Goal: Information Seeking & Learning: Learn about a topic

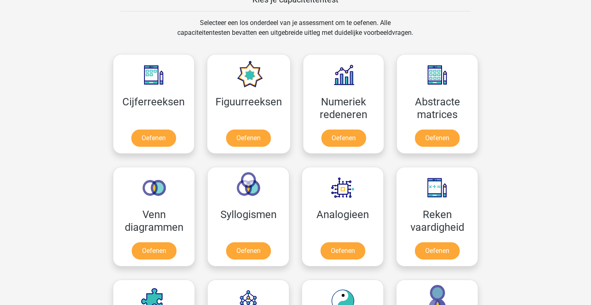
scroll to position [329, 0]
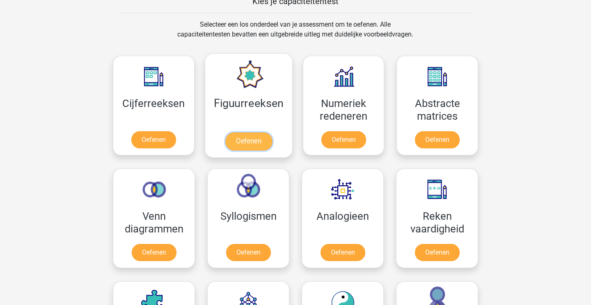
click at [255, 140] on link "Oefenen" at bounding box center [248, 142] width 47 height 18
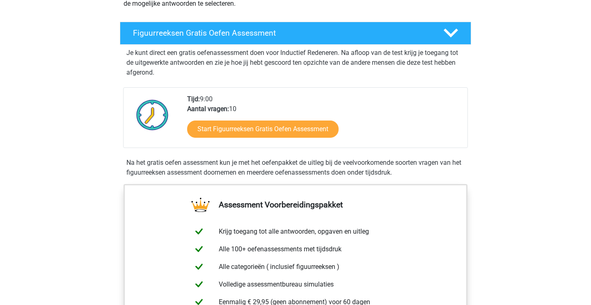
scroll to position [128, 0]
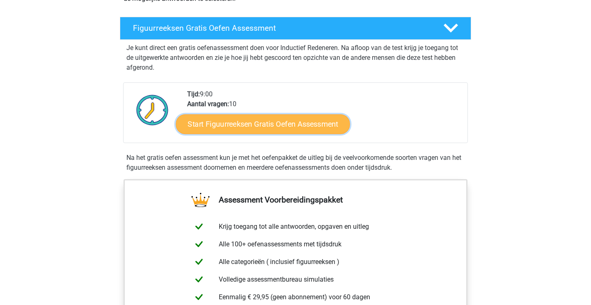
click at [265, 121] on link "Start Figuurreeksen Gratis Oefen Assessment" at bounding box center [263, 124] width 174 height 20
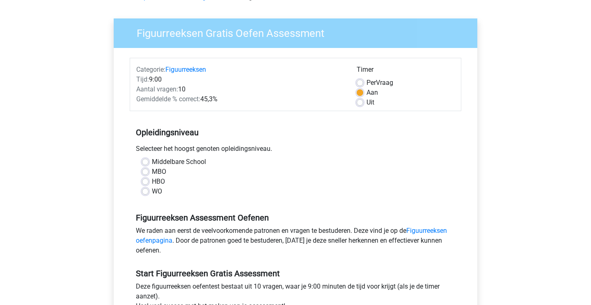
scroll to position [56, 0]
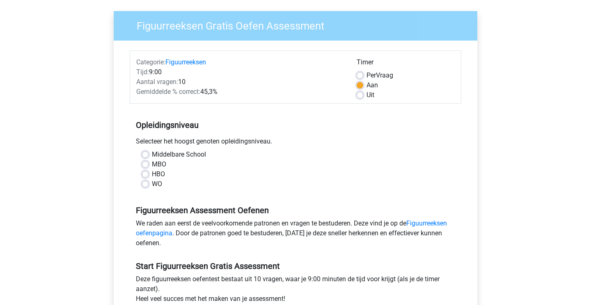
click at [152, 183] on label "WO" at bounding box center [157, 184] width 10 height 10
click at [147, 183] on input "WO" at bounding box center [145, 183] width 7 height 8
radio input "true"
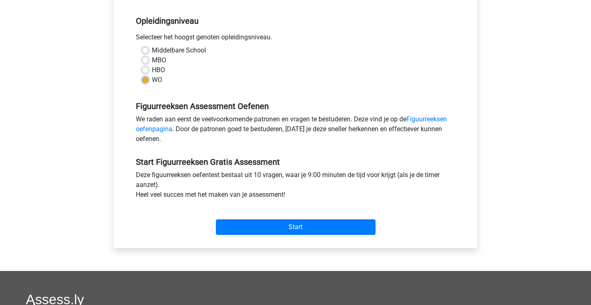
scroll to position [165, 0]
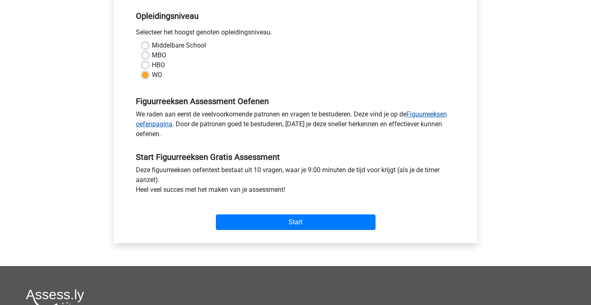
click at [153, 125] on link "Figuurreeksen oefenpagina" at bounding box center [291, 119] width 311 height 18
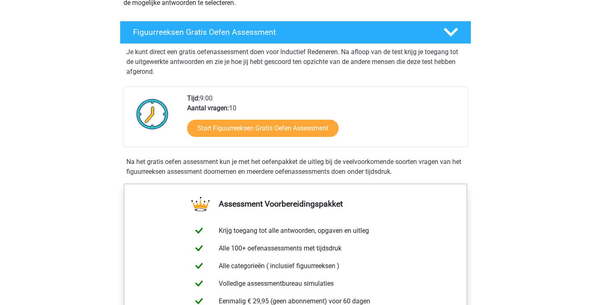
scroll to position [142, 0]
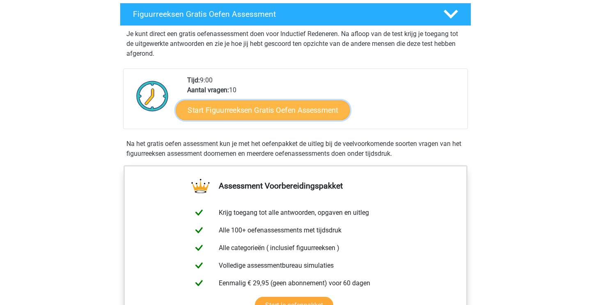
click at [254, 111] on link "Start Figuurreeksen Gratis Oefen Assessment" at bounding box center [263, 110] width 174 height 20
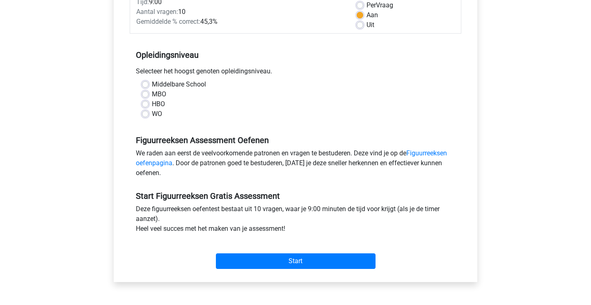
scroll to position [133, 0]
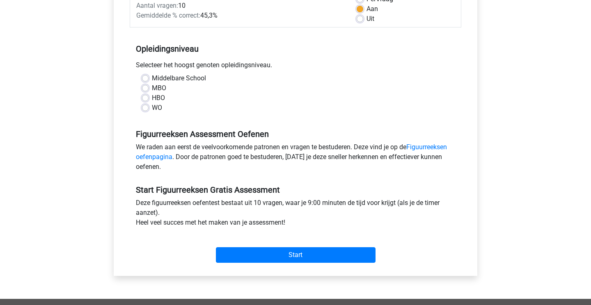
click at [152, 109] on label "WO" at bounding box center [157, 108] width 10 height 10
click at [145, 109] on input "WO" at bounding box center [145, 107] width 7 height 8
radio input "true"
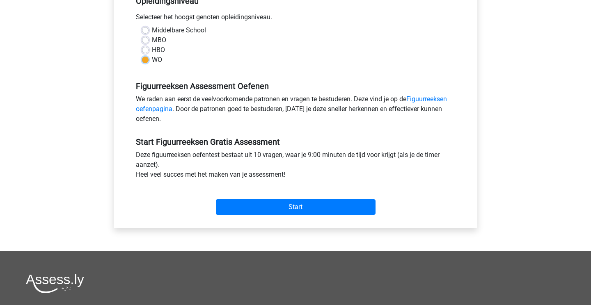
scroll to position [201, 0]
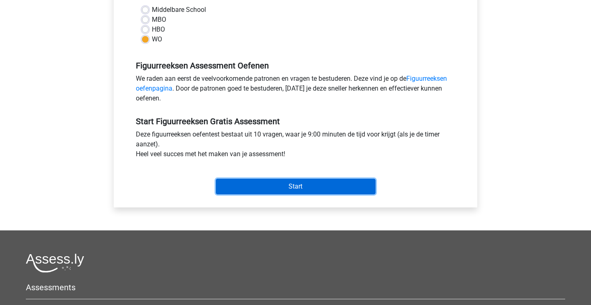
click at [297, 192] on input "Start" at bounding box center [296, 187] width 160 height 16
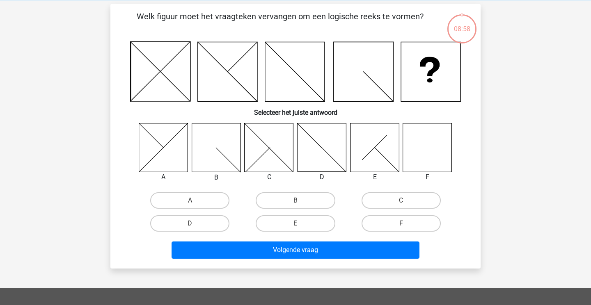
scroll to position [35, 0]
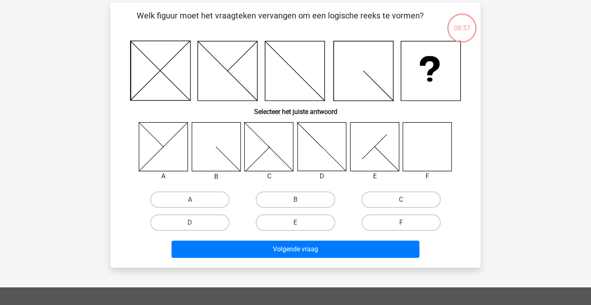
click at [419, 146] on icon at bounding box center [427, 146] width 49 height 49
click at [402, 223] on input "F" at bounding box center [403, 225] width 5 height 5
radio input "true"
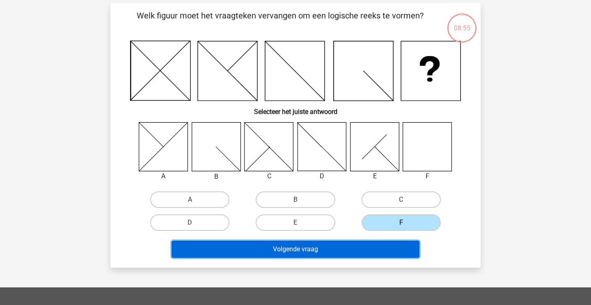
click at [315, 246] on button "Volgende vraag" at bounding box center [296, 249] width 248 height 17
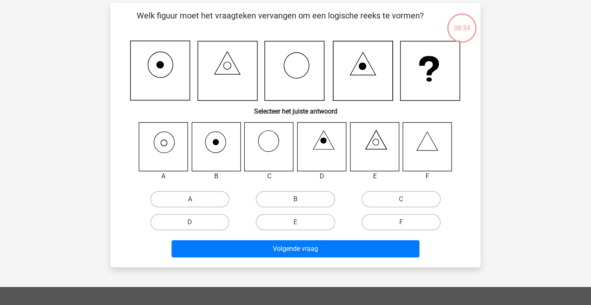
scroll to position [38, 0]
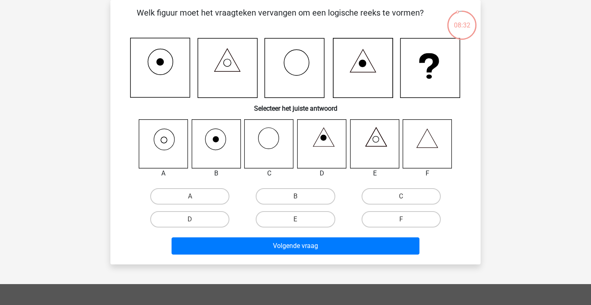
click at [168, 147] on icon at bounding box center [163, 143] width 49 height 49
click at [197, 191] on label "A" at bounding box center [189, 196] width 79 height 16
click at [195, 197] on input "A" at bounding box center [192, 199] width 5 height 5
radio input "true"
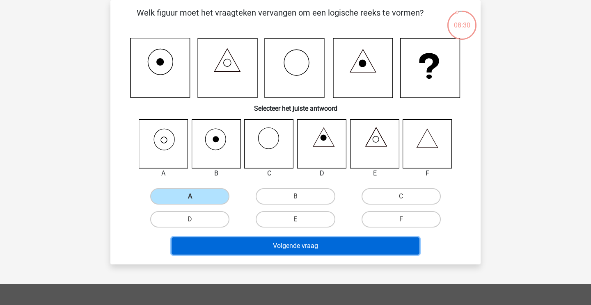
click at [307, 247] on button "Volgende vraag" at bounding box center [296, 246] width 248 height 17
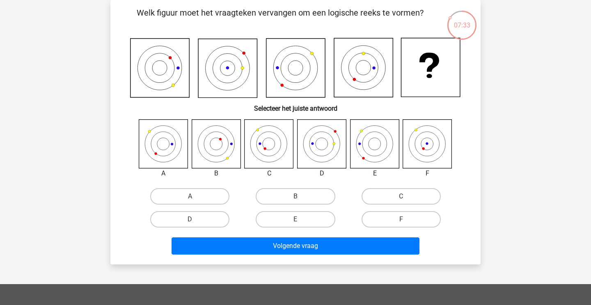
click at [278, 154] on icon at bounding box center [269, 143] width 49 height 49
click at [422, 199] on label "C" at bounding box center [401, 196] width 79 height 16
click at [406, 199] on input "C" at bounding box center [403, 199] width 5 height 5
radio input "true"
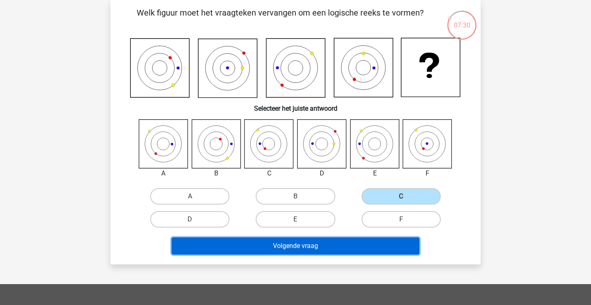
click at [288, 250] on button "Volgende vraag" at bounding box center [296, 246] width 248 height 17
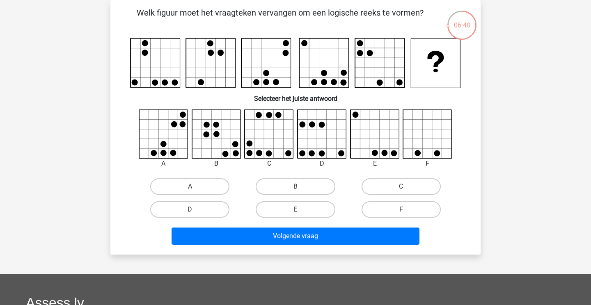
click at [378, 154] on icon at bounding box center [374, 134] width 49 height 49
click at [292, 207] on label "E" at bounding box center [295, 210] width 79 height 16
click at [295, 210] on input "E" at bounding box center [297, 212] width 5 height 5
radio input "true"
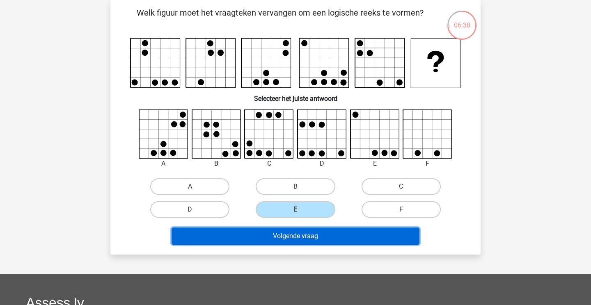
click at [294, 238] on button "Volgende vraag" at bounding box center [296, 236] width 248 height 17
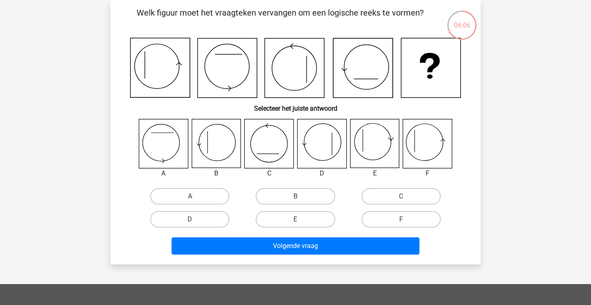
click at [378, 155] on icon at bounding box center [374, 143] width 49 height 49
click at [309, 216] on label "E" at bounding box center [295, 219] width 79 height 16
click at [301, 220] on input "E" at bounding box center [297, 222] width 5 height 5
radio input "true"
click at [437, 133] on icon at bounding box center [427, 143] width 49 height 49
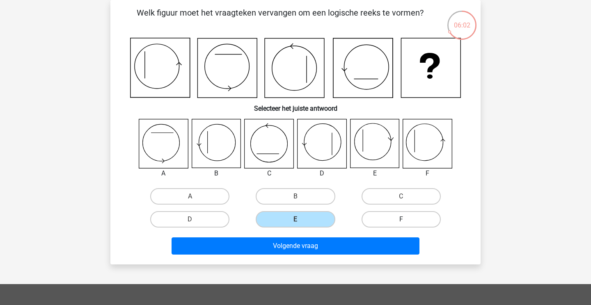
click at [399, 225] on label "F" at bounding box center [401, 219] width 79 height 16
click at [401, 225] on input "F" at bounding box center [403, 222] width 5 height 5
radio input "true"
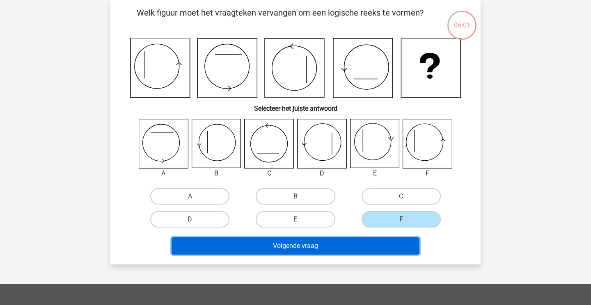
click at [343, 245] on button "Volgende vraag" at bounding box center [296, 246] width 248 height 17
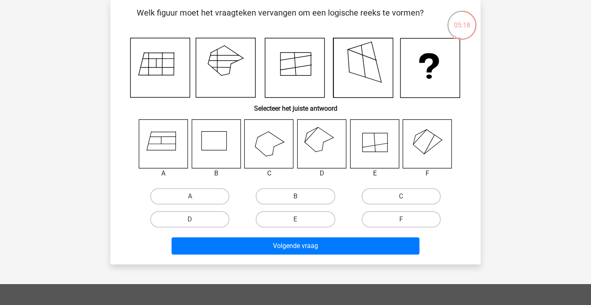
click at [326, 149] on icon at bounding box center [322, 143] width 49 height 49
click at [189, 221] on label "D" at bounding box center [189, 219] width 79 height 16
click at [190, 221] on input "D" at bounding box center [192, 222] width 5 height 5
radio input "true"
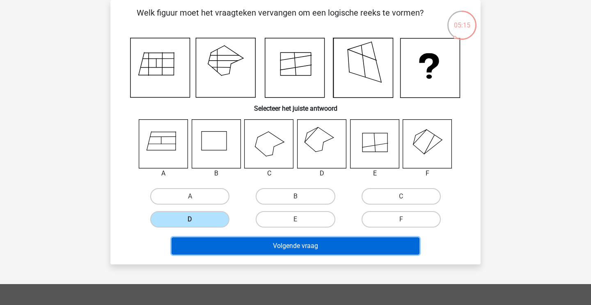
click at [301, 245] on button "Volgende vraag" at bounding box center [296, 246] width 248 height 17
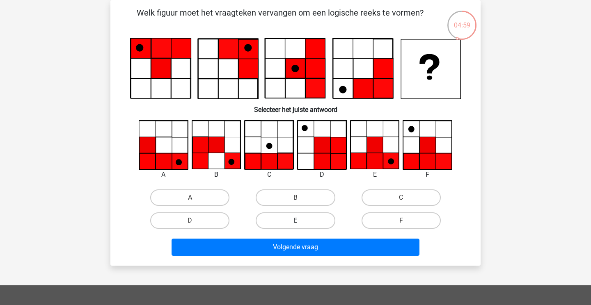
click at [300, 220] on label "E" at bounding box center [295, 221] width 79 height 16
click at [300, 221] on input "E" at bounding box center [297, 223] width 5 height 5
radio input "true"
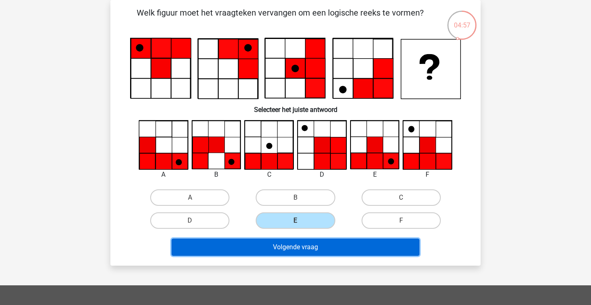
click at [301, 254] on button "Volgende vraag" at bounding box center [296, 247] width 248 height 17
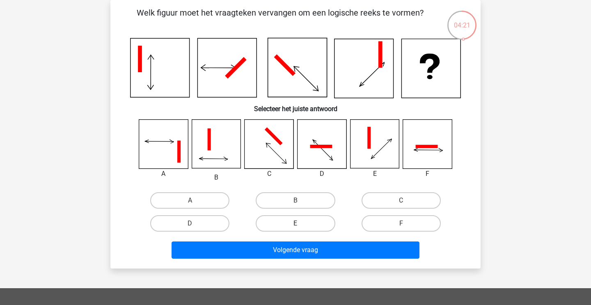
click at [306, 222] on label "E" at bounding box center [295, 223] width 79 height 16
click at [301, 224] on input "E" at bounding box center [297, 226] width 5 height 5
radio input "true"
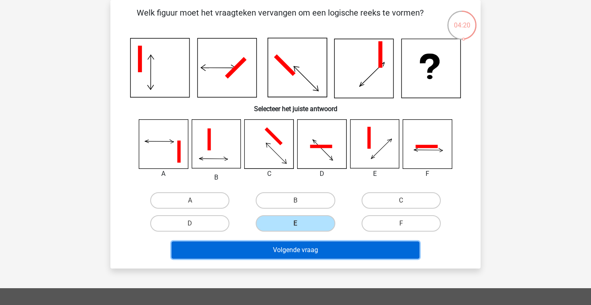
click at [313, 250] on button "Volgende vraag" at bounding box center [296, 250] width 248 height 17
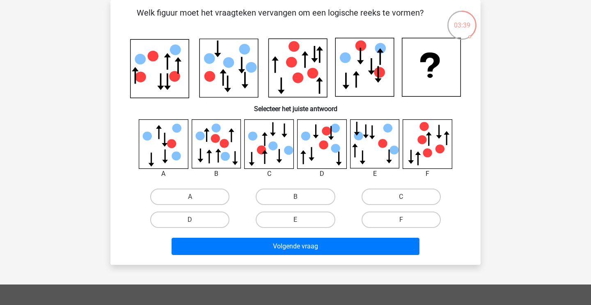
click at [327, 151] on icon at bounding box center [322, 143] width 49 height 49
click at [199, 219] on label "D" at bounding box center [189, 220] width 79 height 16
click at [195, 220] on input "D" at bounding box center [192, 222] width 5 height 5
radio input "true"
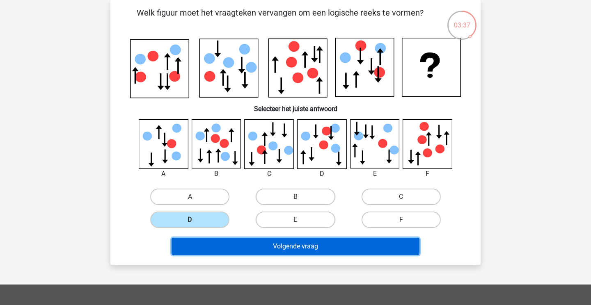
click at [307, 245] on button "Volgende vraag" at bounding box center [296, 246] width 248 height 17
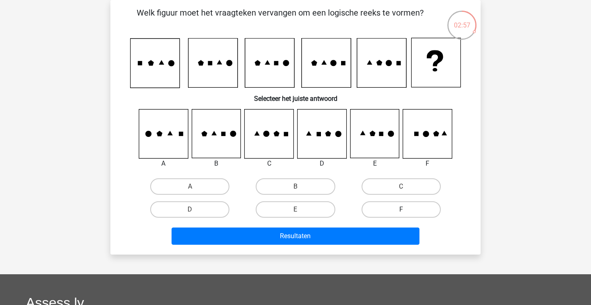
click at [409, 204] on label "F" at bounding box center [401, 210] width 79 height 16
click at [406, 210] on input "F" at bounding box center [403, 212] width 5 height 5
radio input "true"
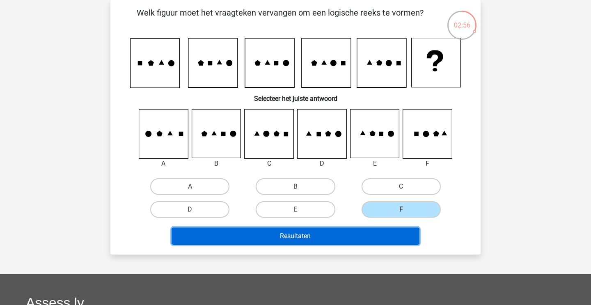
click at [355, 235] on button "Resultaten" at bounding box center [296, 236] width 248 height 17
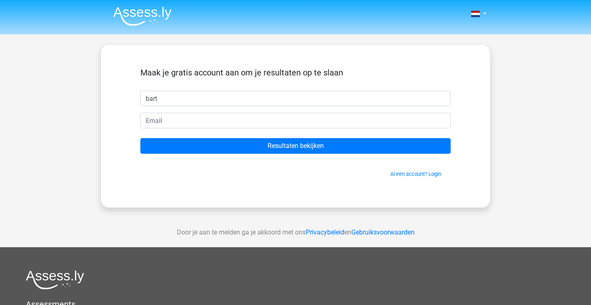
type input "bart"
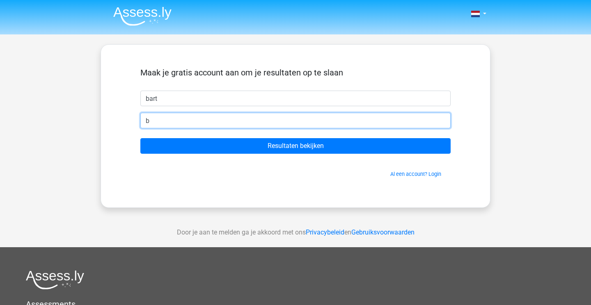
type input "bart.motmans@gmail.com"
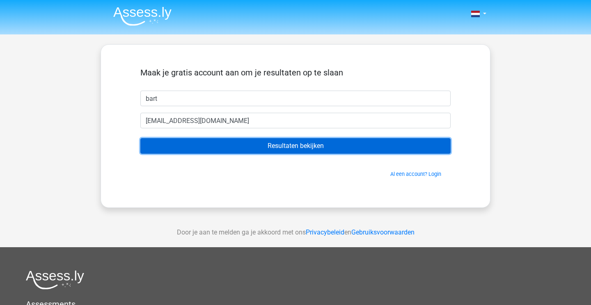
click at [278, 148] on input "Resultaten bekijken" at bounding box center [295, 146] width 310 height 16
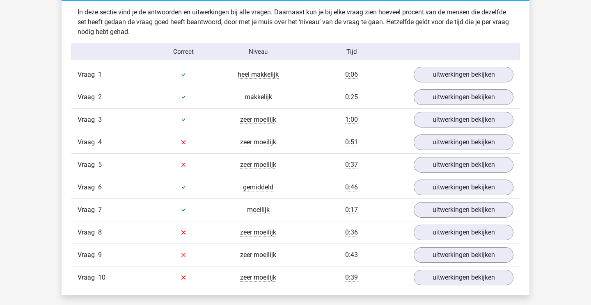
scroll to position [649, 0]
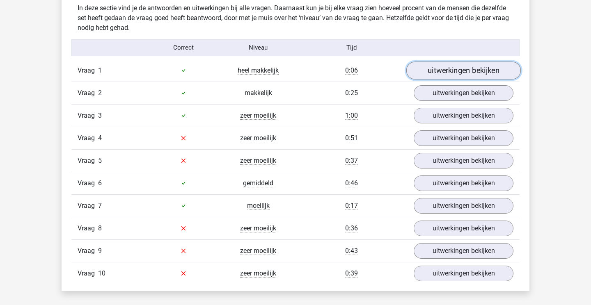
click at [481, 73] on link "uitwerkingen bekijken" at bounding box center [463, 71] width 115 height 18
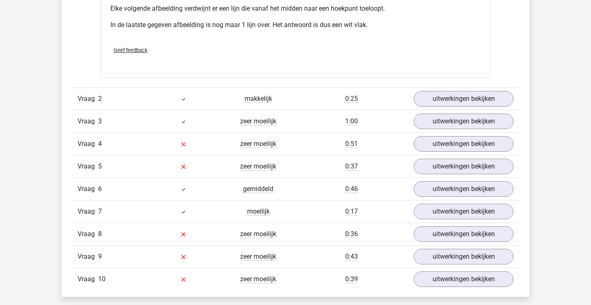
scroll to position [1121, 0]
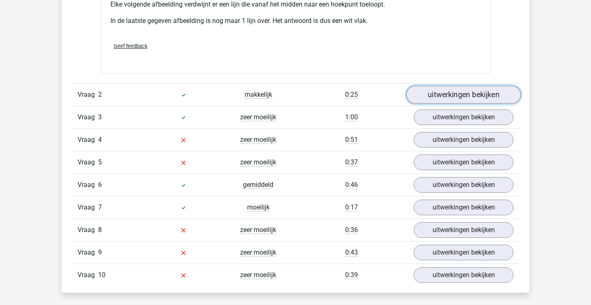
click at [473, 94] on link "uitwerkingen bekijken" at bounding box center [463, 95] width 115 height 18
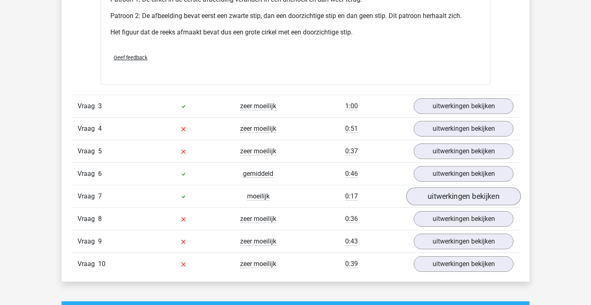
scroll to position [1650, 0]
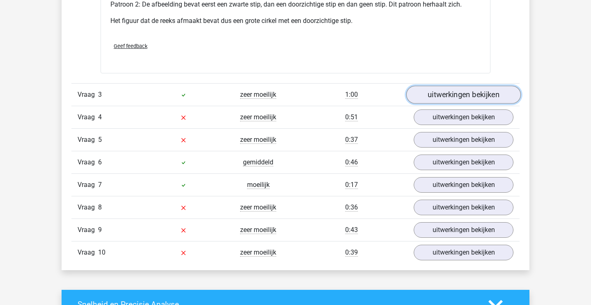
click at [473, 98] on link "uitwerkingen bekijken" at bounding box center [463, 95] width 115 height 18
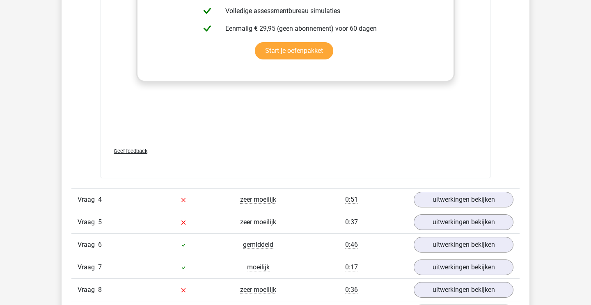
scroll to position [2301, 0]
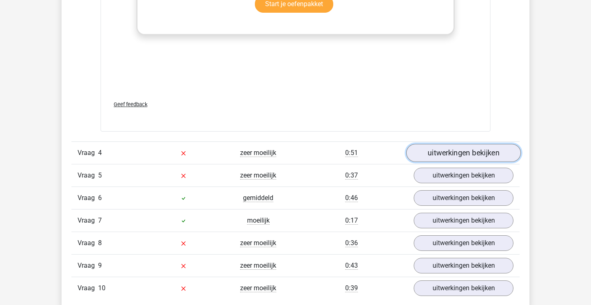
click at [449, 154] on link "uitwerkingen bekijken" at bounding box center [463, 153] width 115 height 18
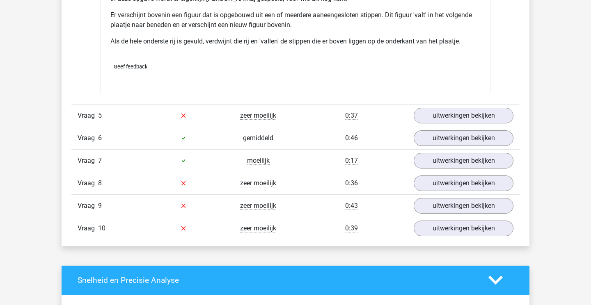
scroll to position [2856, 0]
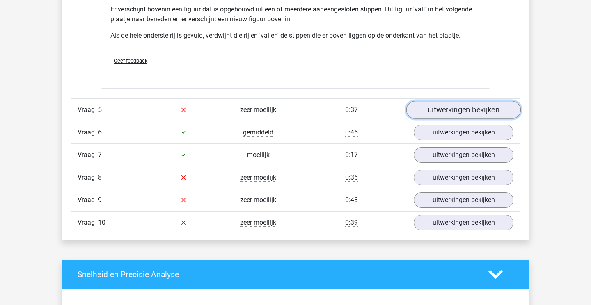
click at [441, 107] on link "uitwerkingen bekijken" at bounding box center [463, 110] width 115 height 18
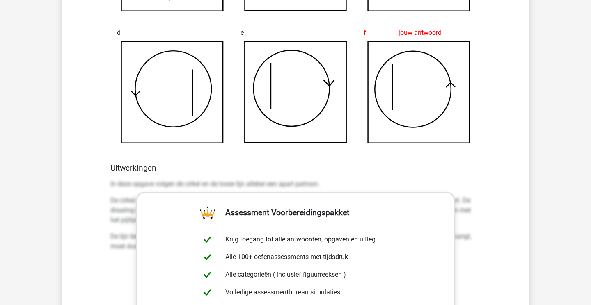
scroll to position [3194, 0]
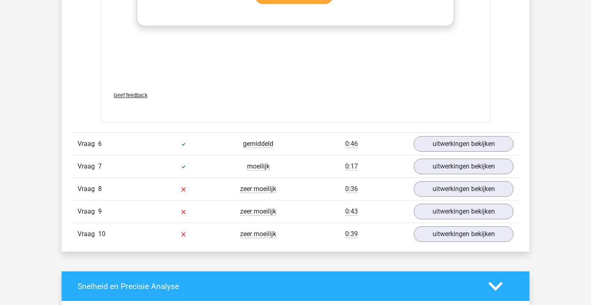
scroll to position [3534, 0]
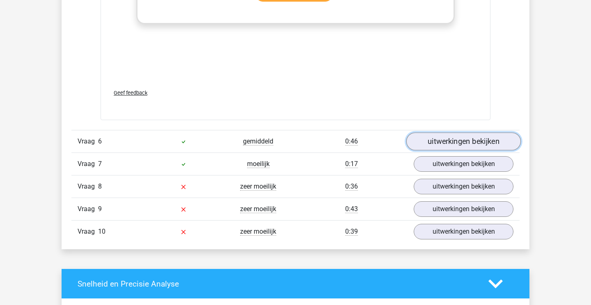
click at [437, 145] on link "uitwerkingen bekijken" at bounding box center [463, 142] width 115 height 18
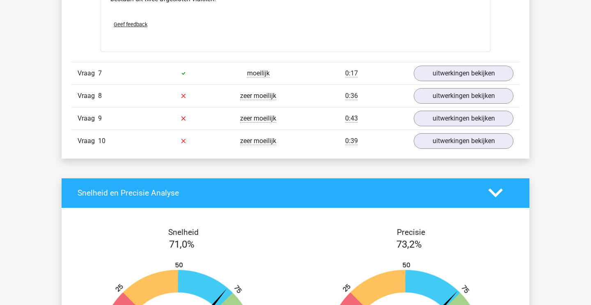
scroll to position [4119, 0]
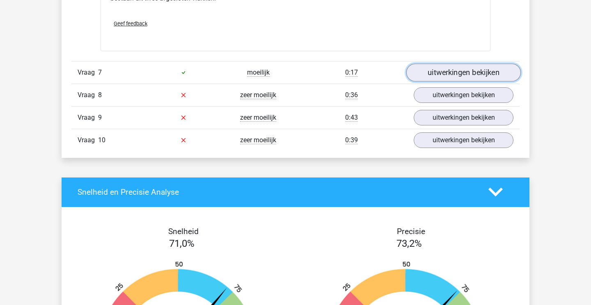
click at [479, 71] on link "uitwerkingen bekijken" at bounding box center [463, 73] width 115 height 18
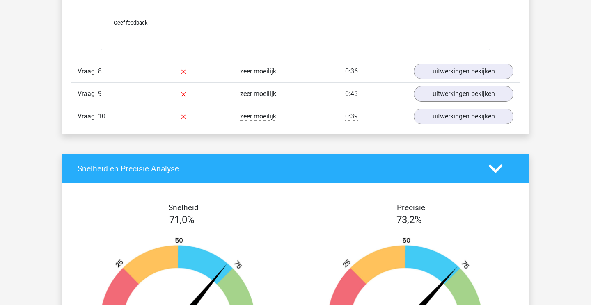
scroll to position [4840, 0]
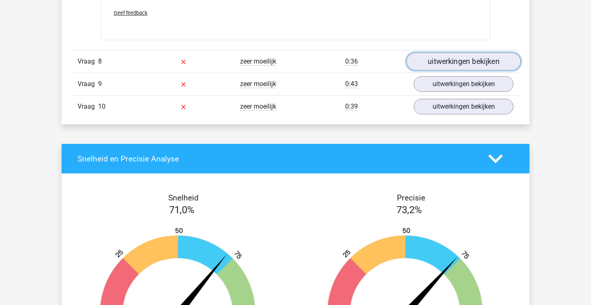
click at [453, 61] on link "uitwerkingen bekijken" at bounding box center [463, 62] width 115 height 18
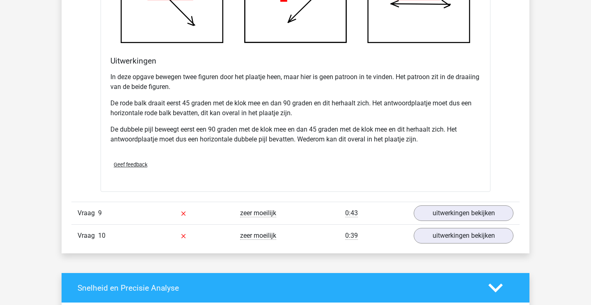
scroll to position [5244, 0]
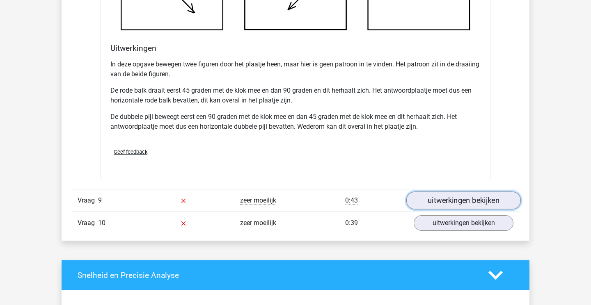
click at [437, 202] on link "uitwerkingen bekijken" at bounding box center [463, 201] width 115 height 18
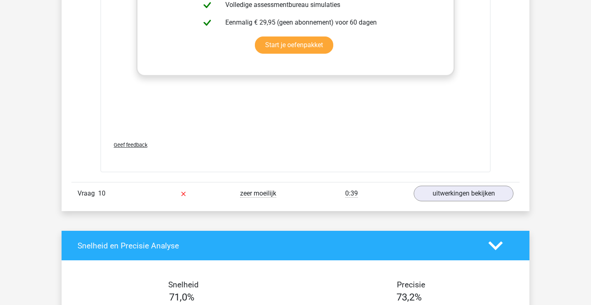
scroll to position [5974, 0]
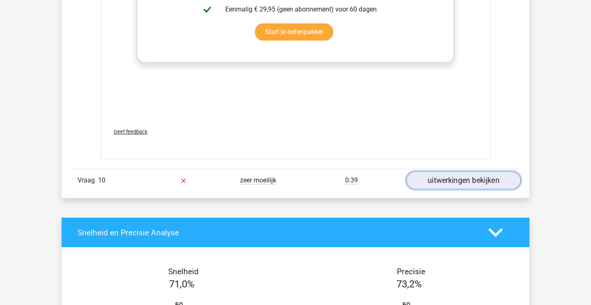
click at [458, 181] on link "uitwerkingen bekijken" at bounding box center [463, 181] width 115 height 18
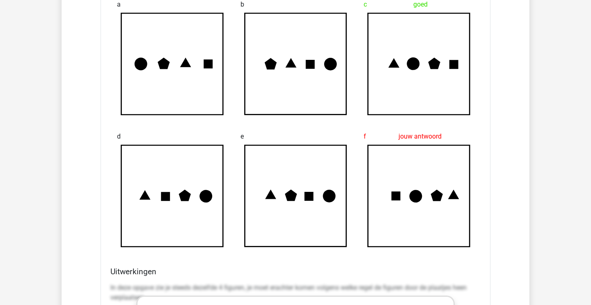
scroll to position [6233, 0]
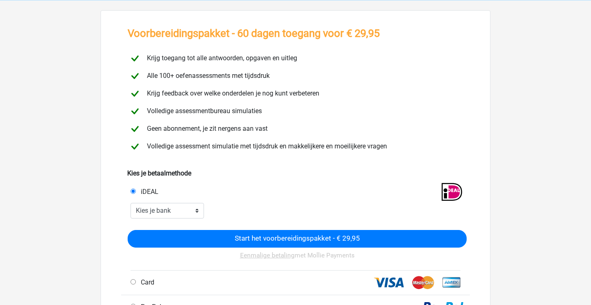
scroll to position [35, 0]
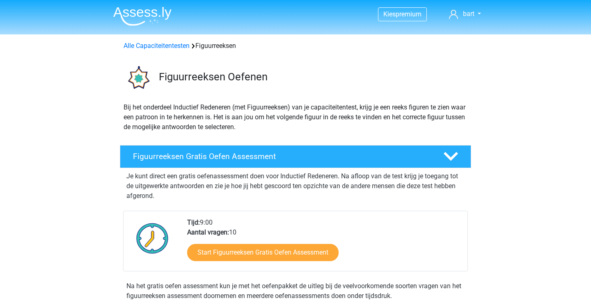
scroll to position [128, 0]
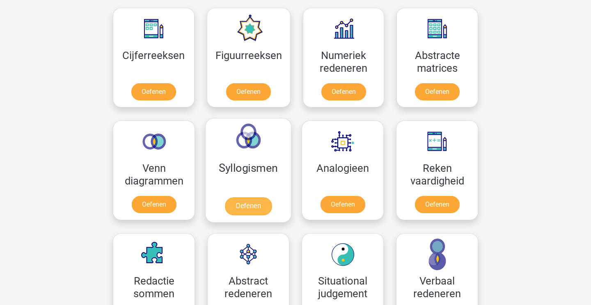
scroll to position [378, 0]
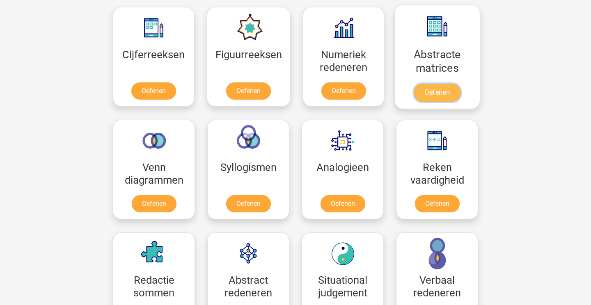
click at [443, 88] on link "Oefenen" at bounding box center [437, 93] width 47 height 18
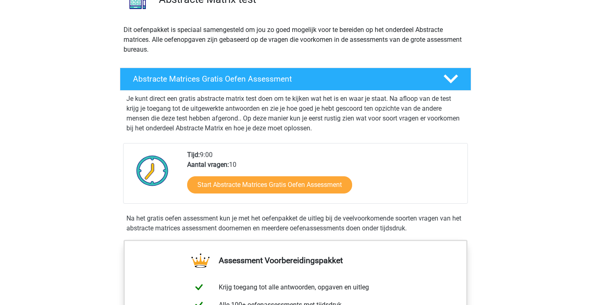
scroll to position [96, 0]
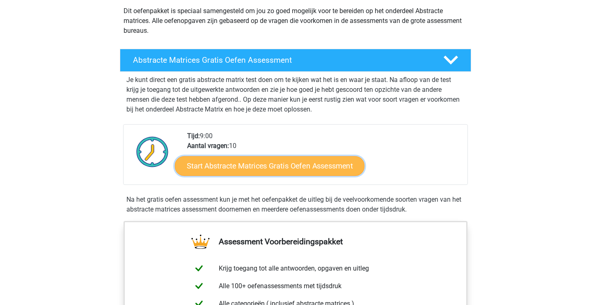
click at [277, 167] on link "Start Abstracte Matrices Gratis Oefen Assessment" at bounding box center [270, 166] width 190 height 20
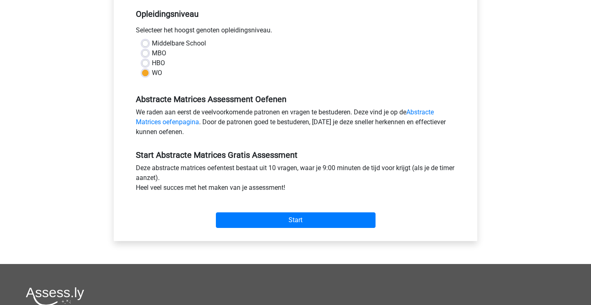
scroll to position [168, 0]
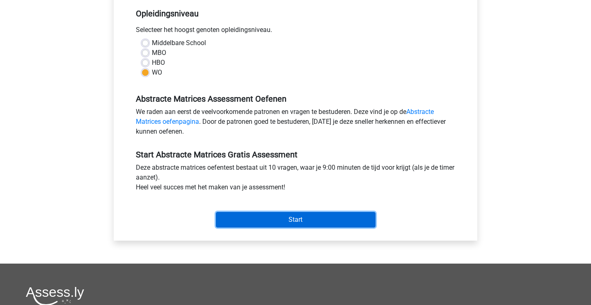
click at [291, 222] on input "Start" at bounding box center [296, 220] width 160 height 16
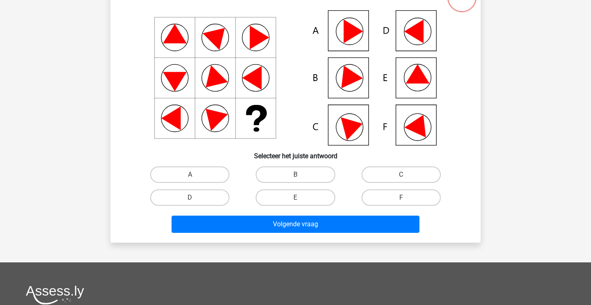
scroll to position [75, 0]
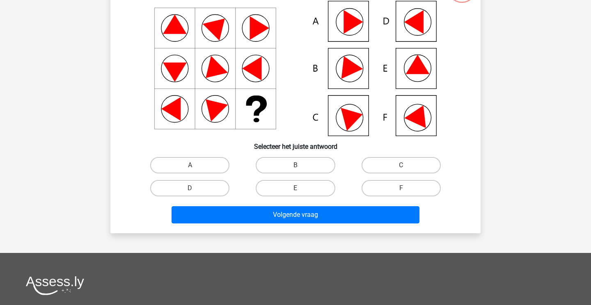
click at [341, 122] on icon at bounding box center [295, 68] width 331 height 135
click at [302, 186] on label "E" at bounding box center [295, 188] width 79 height 16
click at [301, 188] on input "E" at bounding box center [297, 190] width 5 height 5
radio input "true"
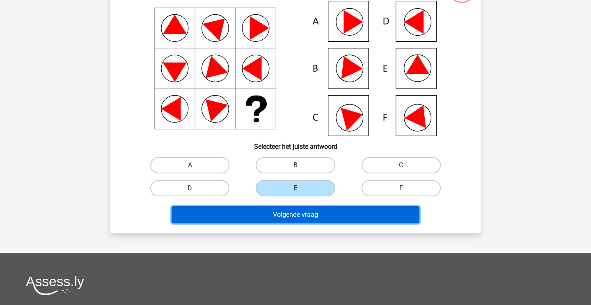
click at [292, 212] on button "Volgende vraag" at bounding box center [296, 214] width 248 height 17
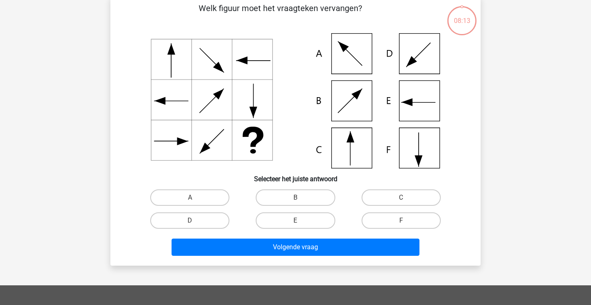
scroll to position [38, 0]
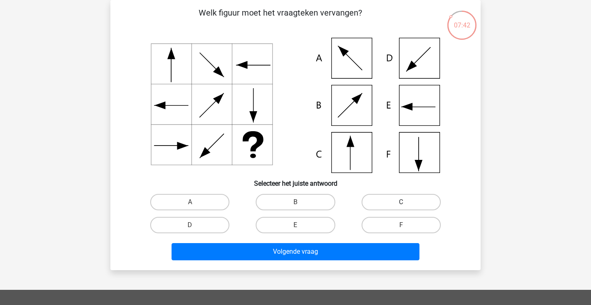
click at [383, 202] on label "C" at bounding box center [401, 202] width 79 height 16
click at [401, 202] on input "C" at bounding box center [403, 204] width 5 height 5
radio input "true"
click at [286, 202] on label "B" at bounding box center [295, 202] width 79 height 16
click at [295, 202] on input "B" at bounding box center [297, 204] width 5 height 5
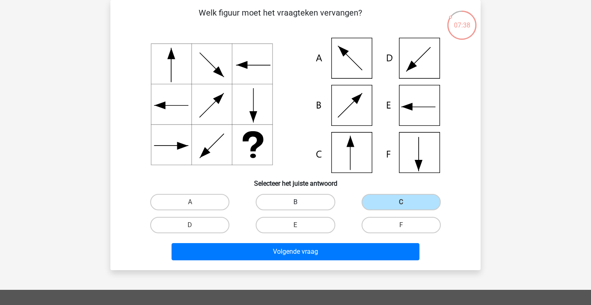
radio input "true"
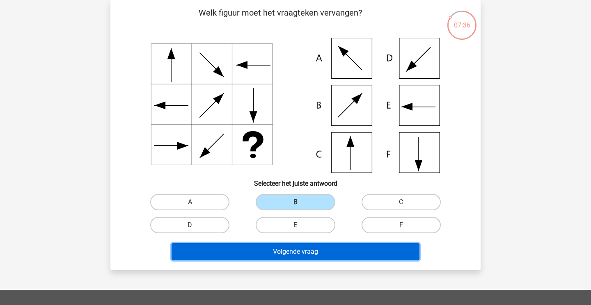
click at [299, 256] on button "Volgende vraag" at bounding box center [296, 251] width 248 height 17
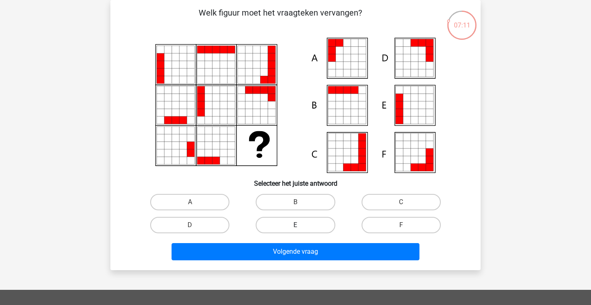
click at [287, 227] on label "E" at bounding box center [295, 225] width 79 height 16
click at [295, 227] on input "E" at bounding box center [297, 227] width 5 height 5
radio input "true"
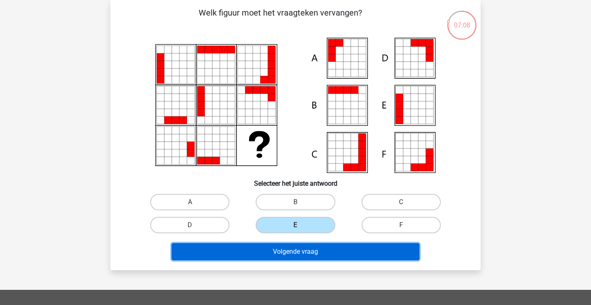
click at [343, 256] on button "Volgende vraag" at bounding box center [296, 251] width 248 height 17
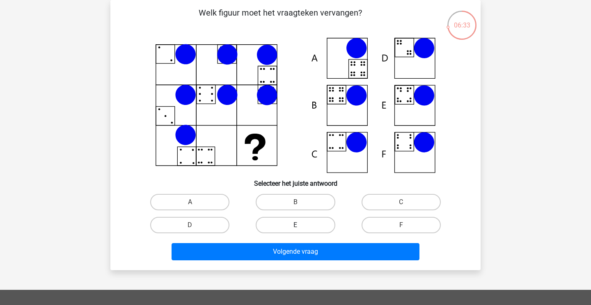
click at [301, 223] on label "E" at bounding box center [295, 225] width 79 height 16
click at [301, 225] on input "E" at bounding box center [297, 227] width 5 height 5
radio input "true"
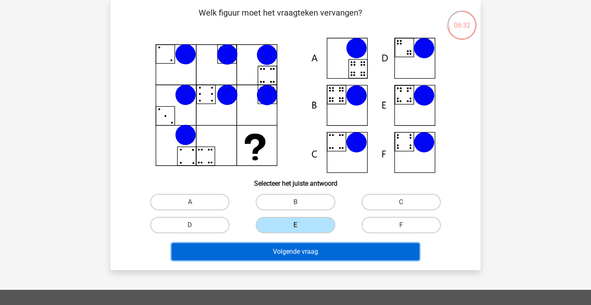
click at [313, 254] on button "Volgende vraag" at bounding box center [296, 251] width 248 height 17
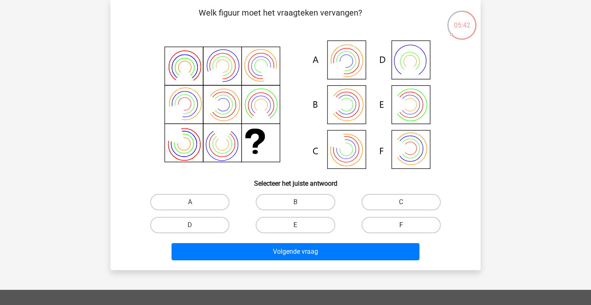
click at [394, 227] on label "F" at bounding box center [401, 225] width 79 height 16
click at [401, 227] on input "F" at bounding box center [403, 227] width 5 height 5
radio input "true"
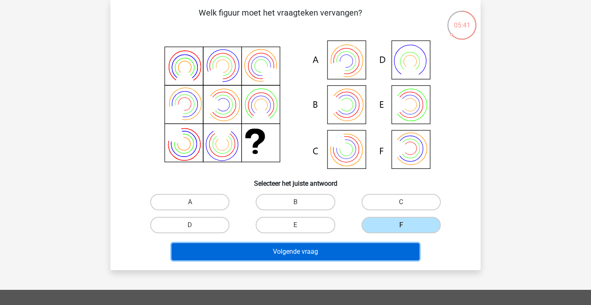
click at [315, 250] on button "Volgende vraag" at bounding box center [296, 251] width 248 height 17
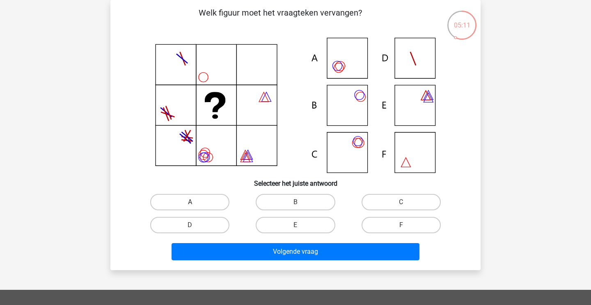
click at [184, 202] on label "A" at bounding box center [189, 202] width 79 height 16
click at [190, 202] on input "A" at bounding box center [192, 204] width 5 height 5
radio input "true"
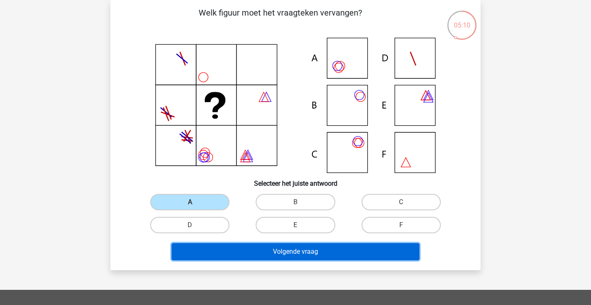
click at [307, 256] on button "Volgende vraag" at bounding box center [296, 251] width 248 height 17
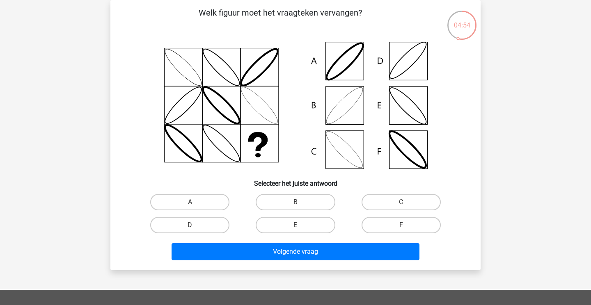
click at [300, 206] on input "B" at bounding box center [297, 204] width 5 height 5
radio input "true"
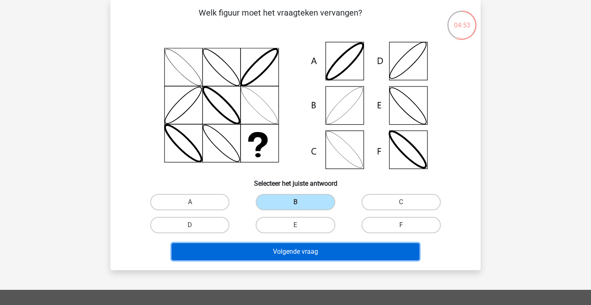
click at [307, 250] on button "Volgende vraag" at bounding box center [296, 251] width 248 height 17
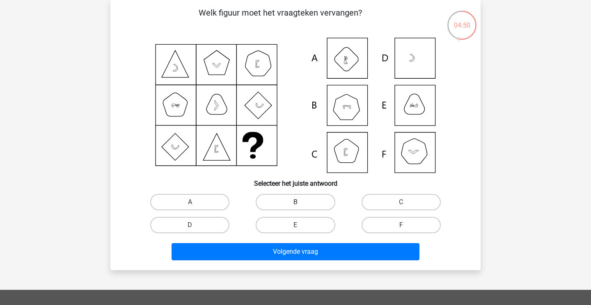
click at [306, 202] on label "B" at bounding box center [295, 202] width 79 height 16
click at [301, 202] on input "B" at bounding box center [297, 204] width 5 height 5
radio input "true"
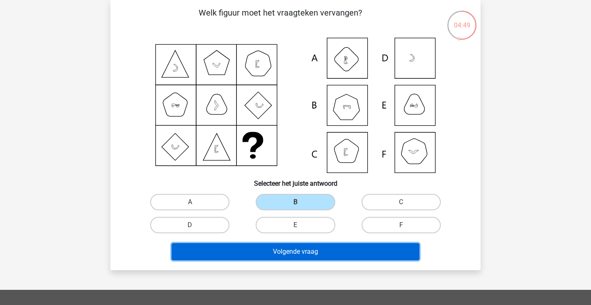
click at [299, 252] on button "Volgende vraag" at bounding box center [296, 251] width 248 height 17
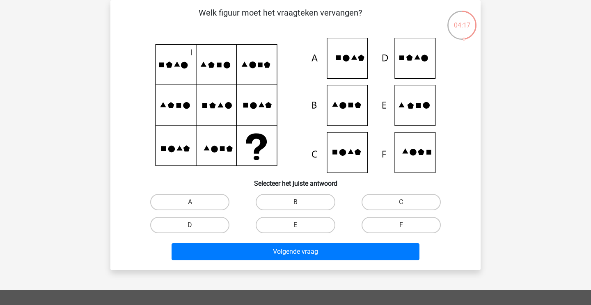
click at [297, 228] on input "E" at bounding box center [297, 227] width 5 height 5
radio input "true"
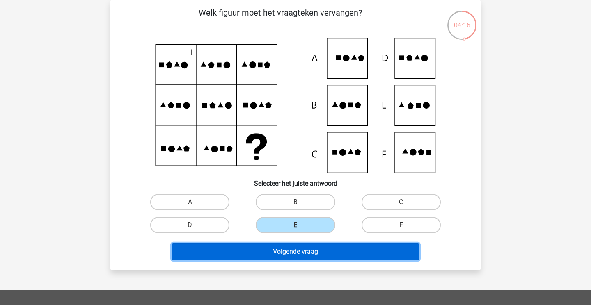
click at [301, 248] on button "Volgende vraag" at bounding box center [296, 251] width 248 height 17
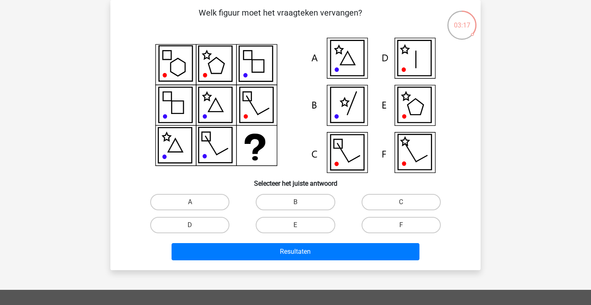
click at [415, 66] on icon at bounding box center [414, 58] width 33 height 35
click at [195, 227] on label "D" at bounding box center [189, 225] width 79 height 16
click at [195, 227] on input "D" at bounding box center [192, 227] width 5 height 5
radio input "true"
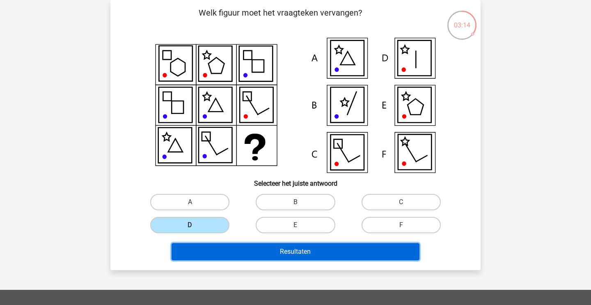
click at [301, 255] on button "Resultaten" at bounding box center [296, 251] width 248 height 17
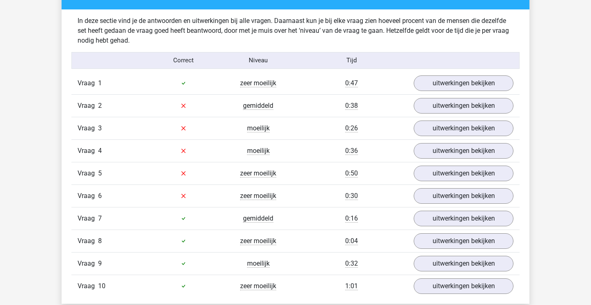
scroll to position [643, 0]
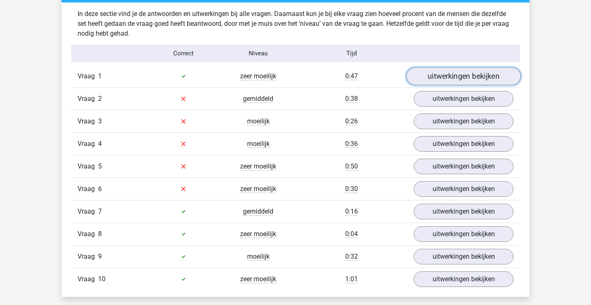
click at [444, 77] on link "uitwerkingen bekijken" at bounding box center [463, 76] width 115 height 18
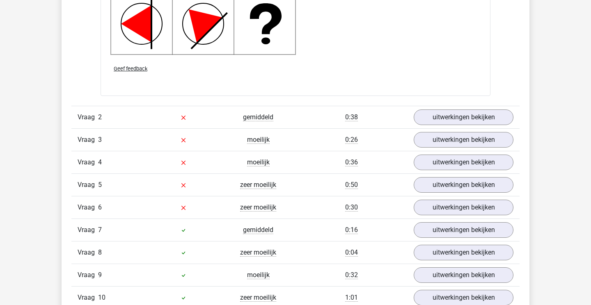
scroll to position [1177, 0]
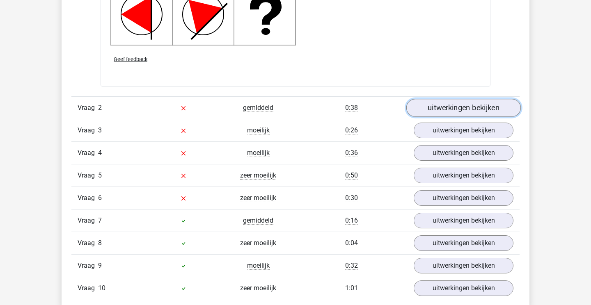
click at [439, 111] on link "uitwerkingen bekijken" at bounding box center [463, 108] width 115 height 18
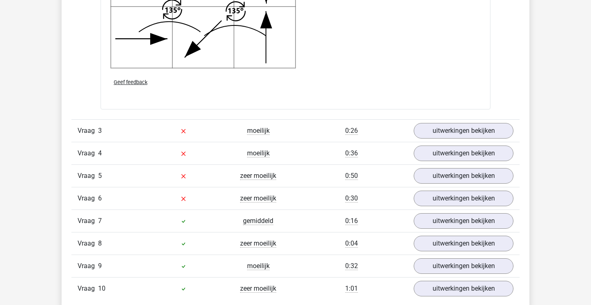
scroll to position [1713, 0]
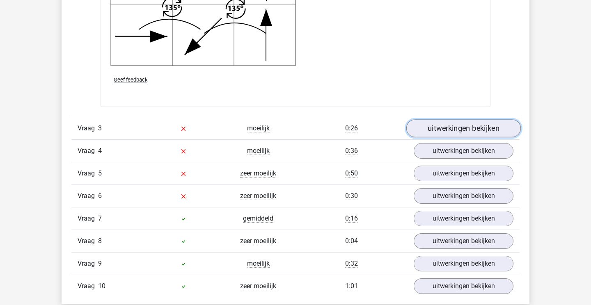
click at [458, 126] on link "uitwerkingen bekijken" at bounding box center [463, 128] width 115 height 18
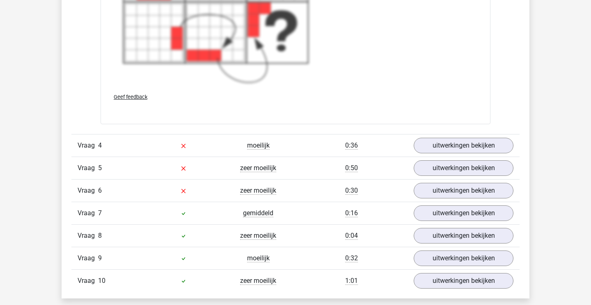
scroll to position [2325, 0]
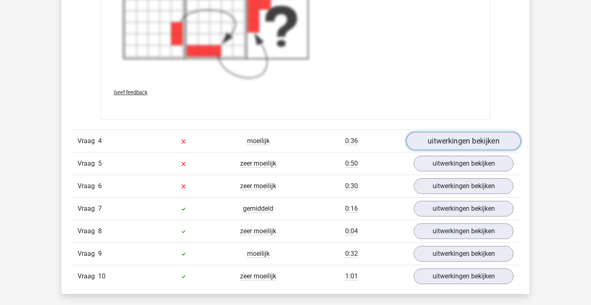
click at [455, 140] on link "uitwerkingen bekijken" at bounding box center [463, 142] width 115 height 18
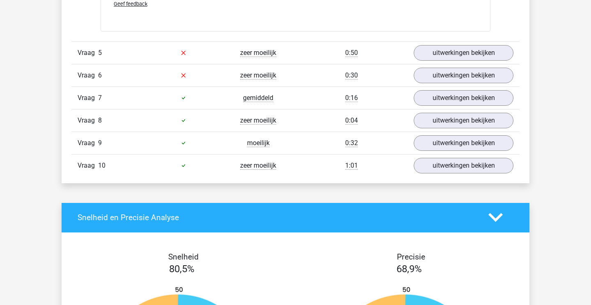
scroll to position [2773, 0]
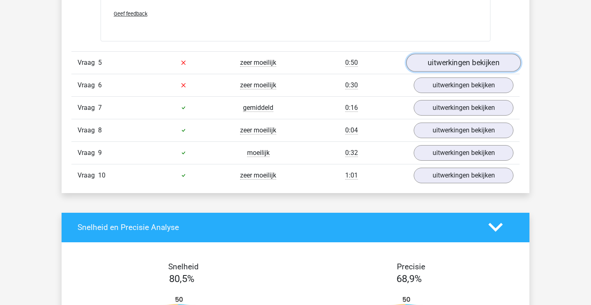
click at [464, 63] on link "uitwerkingen bekijken" at bounding box center [463, 63] width 115 height 18
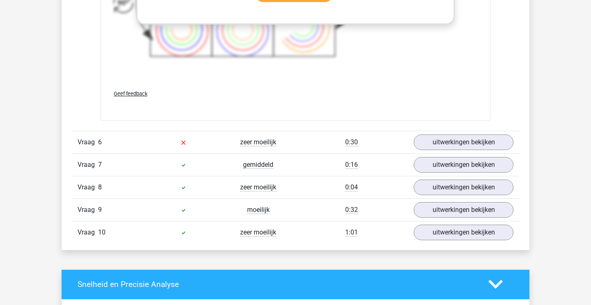
scroll to position [3271, 0]
